Goal: Information Seeking & Learning: Learn about a topic

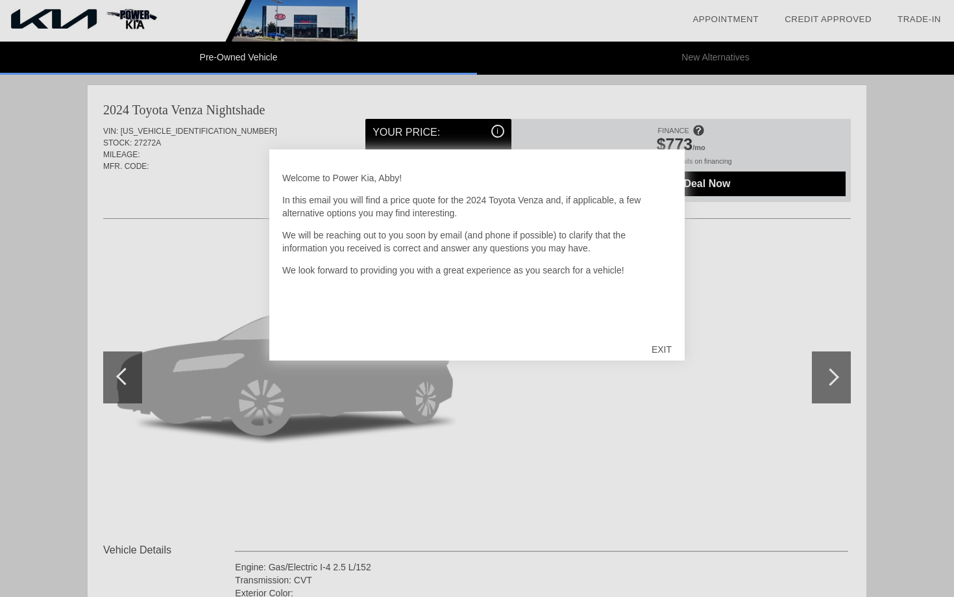
click at [658, 351] on div "EXIT" at bounding box center [662, 349] width 46 height 39
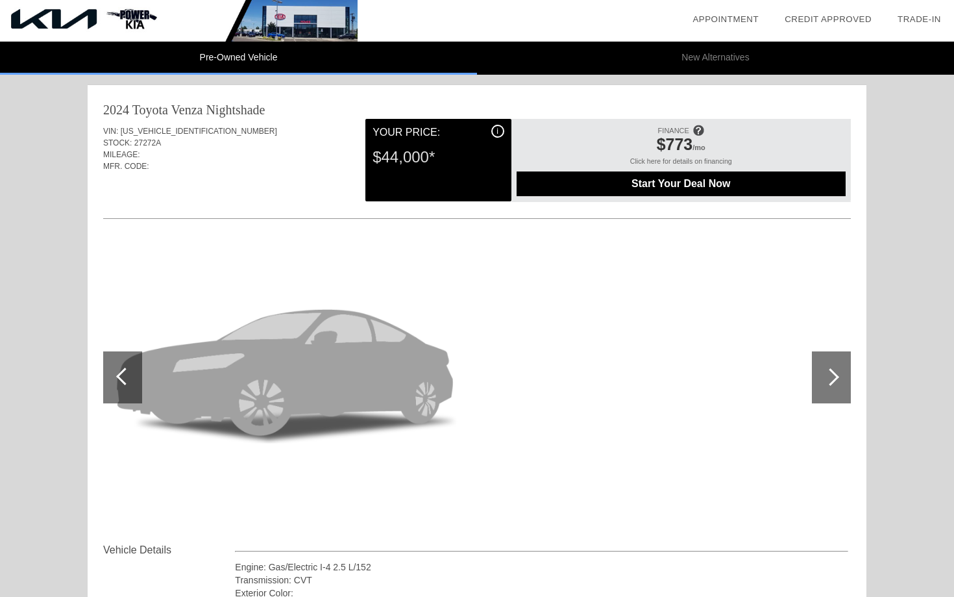
click at [830, 376] on div at bounding box center [831, 377] width 18 height 18
click at [832, 377] on div at bounding box center [831, 377] width 18 height 18
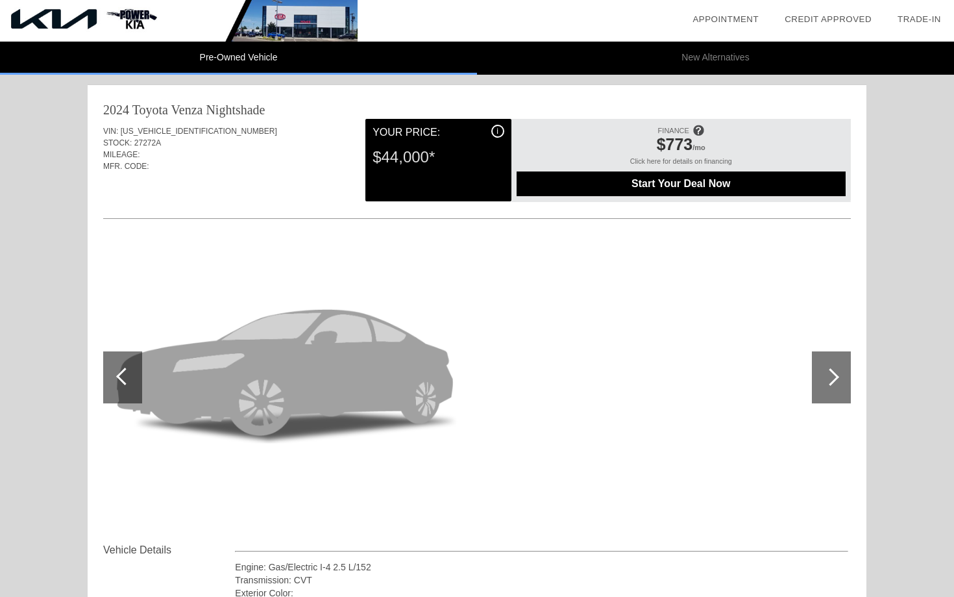
click at [832, 377] on div at bounding box center [831, 377] width 18 height 18
click at [573, 408] on div at bounding box center [477, 377] width 748 height 283
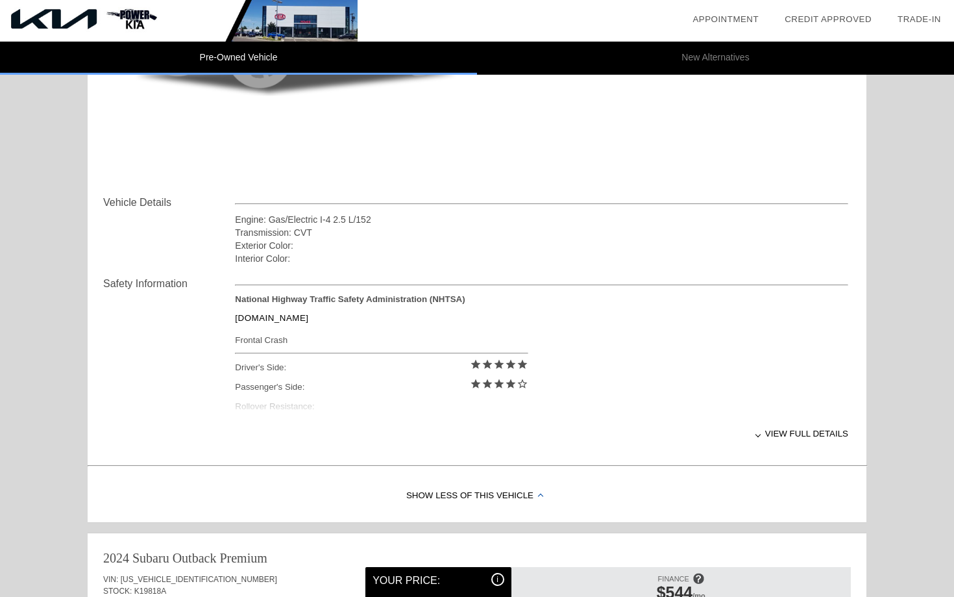
scroll to position [369, 0]
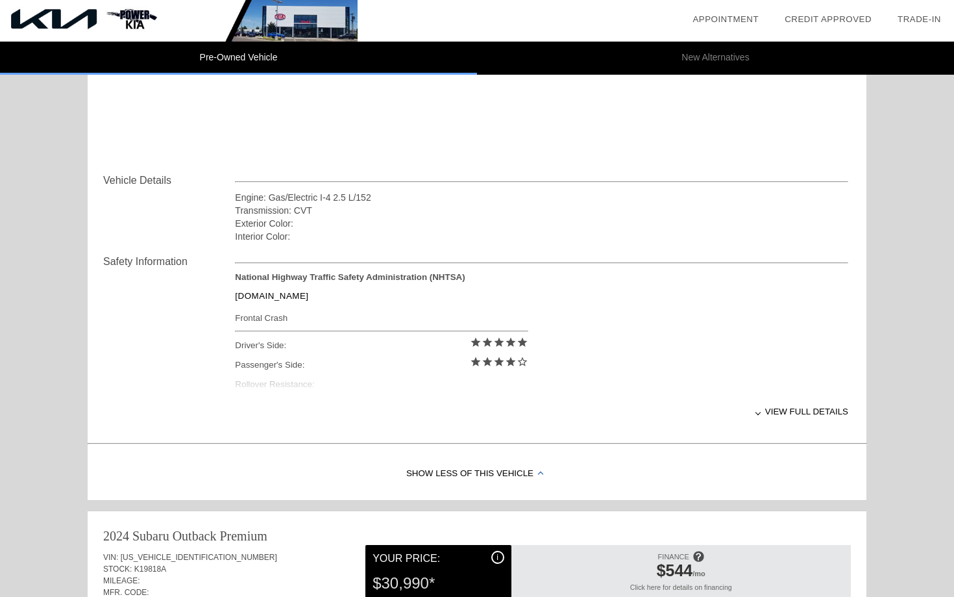
click at [795, 415] on div "View full details" at bounding box center [542, 411] width 614 height 32
click at [793, 406] on div "View less details" at bounding box center [542, 411] width 614 height 32
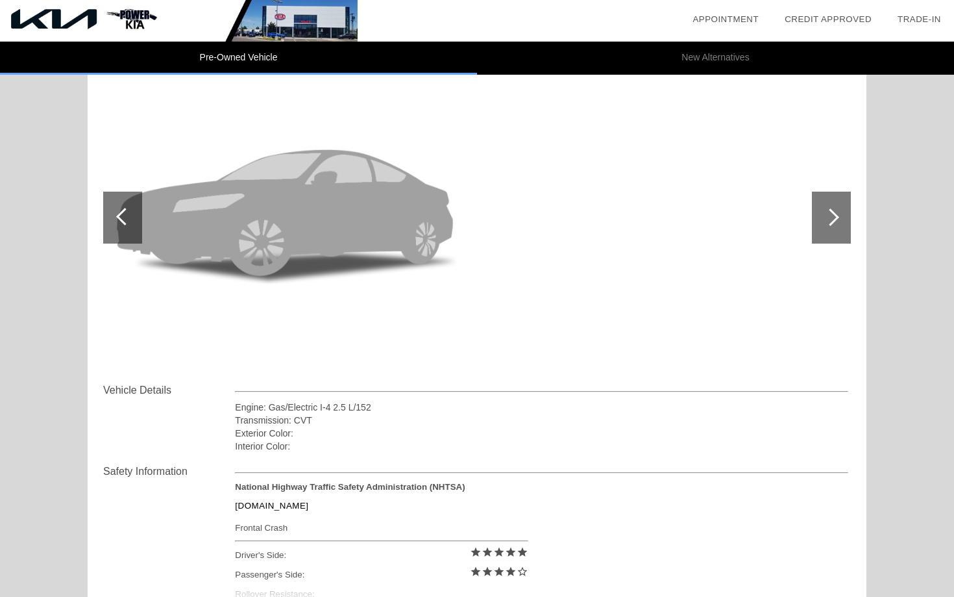
scroll to position [0, 0]
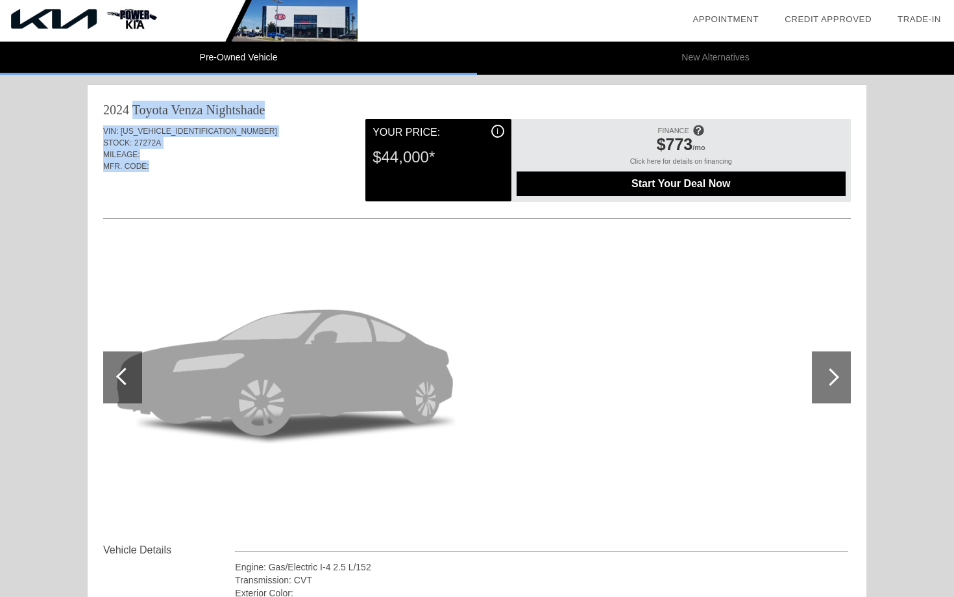
drag, startPoint x: 105, startPoint y: 107, endPoint x: 178, endPoint y: 171, distance: 96.6
click at [178, 171] on div "2024 Toyota Venza Nightshade VIN: [US_VEHICLE_IDENTIFICATION_NUMBER] STOCK: 272…" at bounding box center [477, 446] width 779 height 723
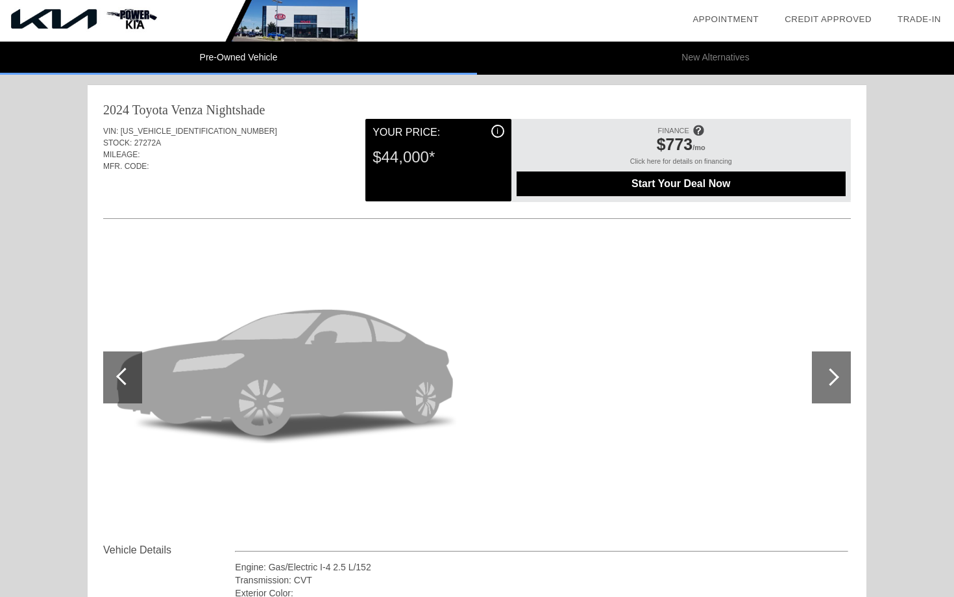
click at [693, 292] on div at bounding box center [477, 377] width 748 height 283
click at [819, 368] on div at bounding box center [831, 377] width 39 height 52
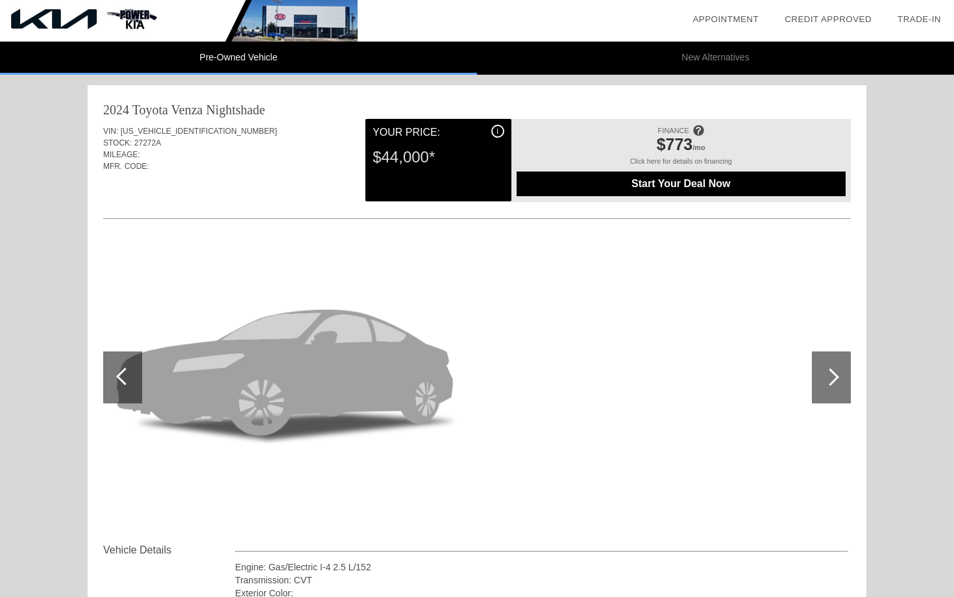
click at [819, 368] on div at bounding box center [831, 377] width 39 height 52
